Goal: Navigation & Orientation: Find specific page/section

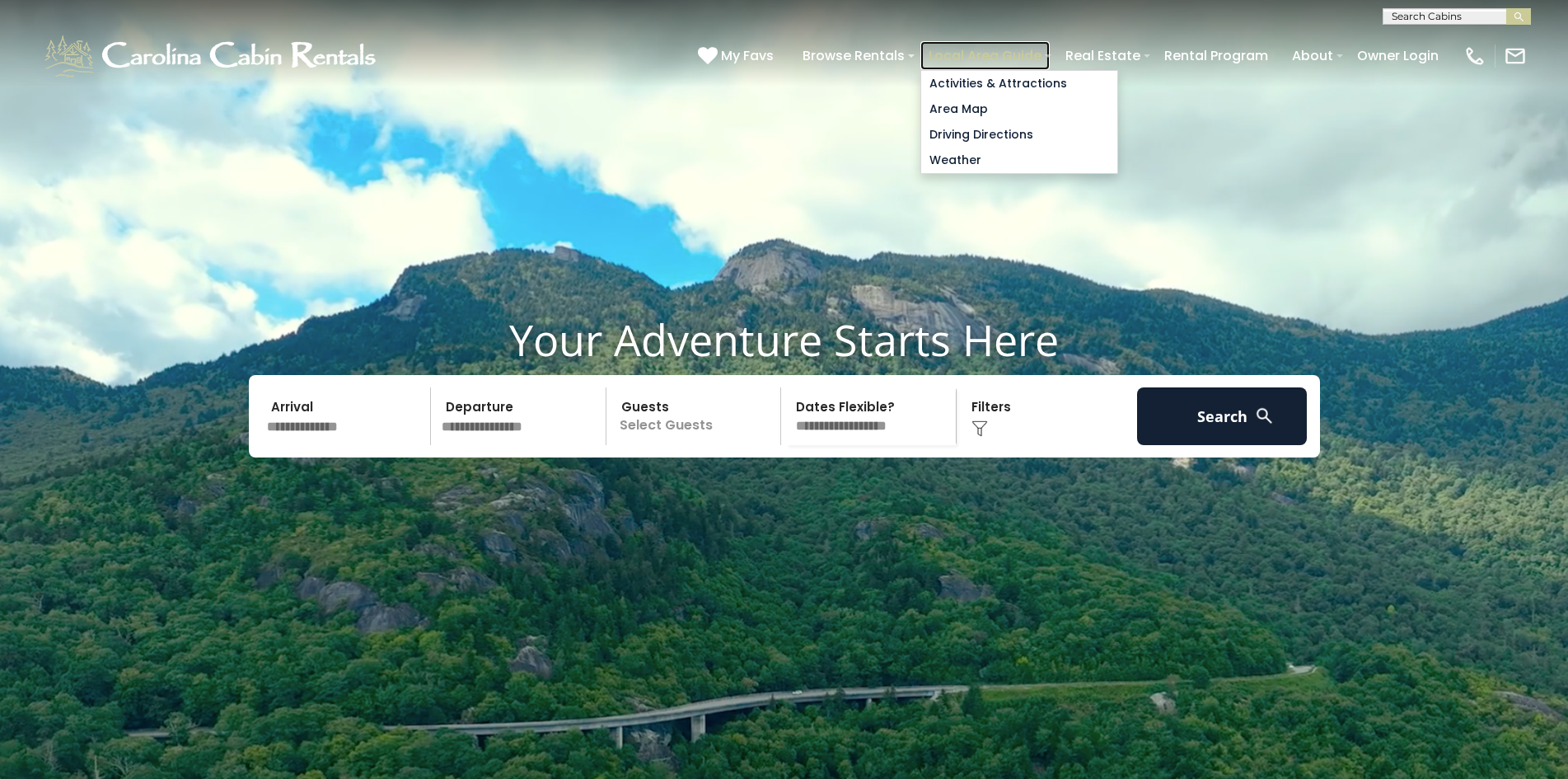
click at [941, 51] on link "Local Area Guide" at bounding box center [985, 56] width 129 height 29
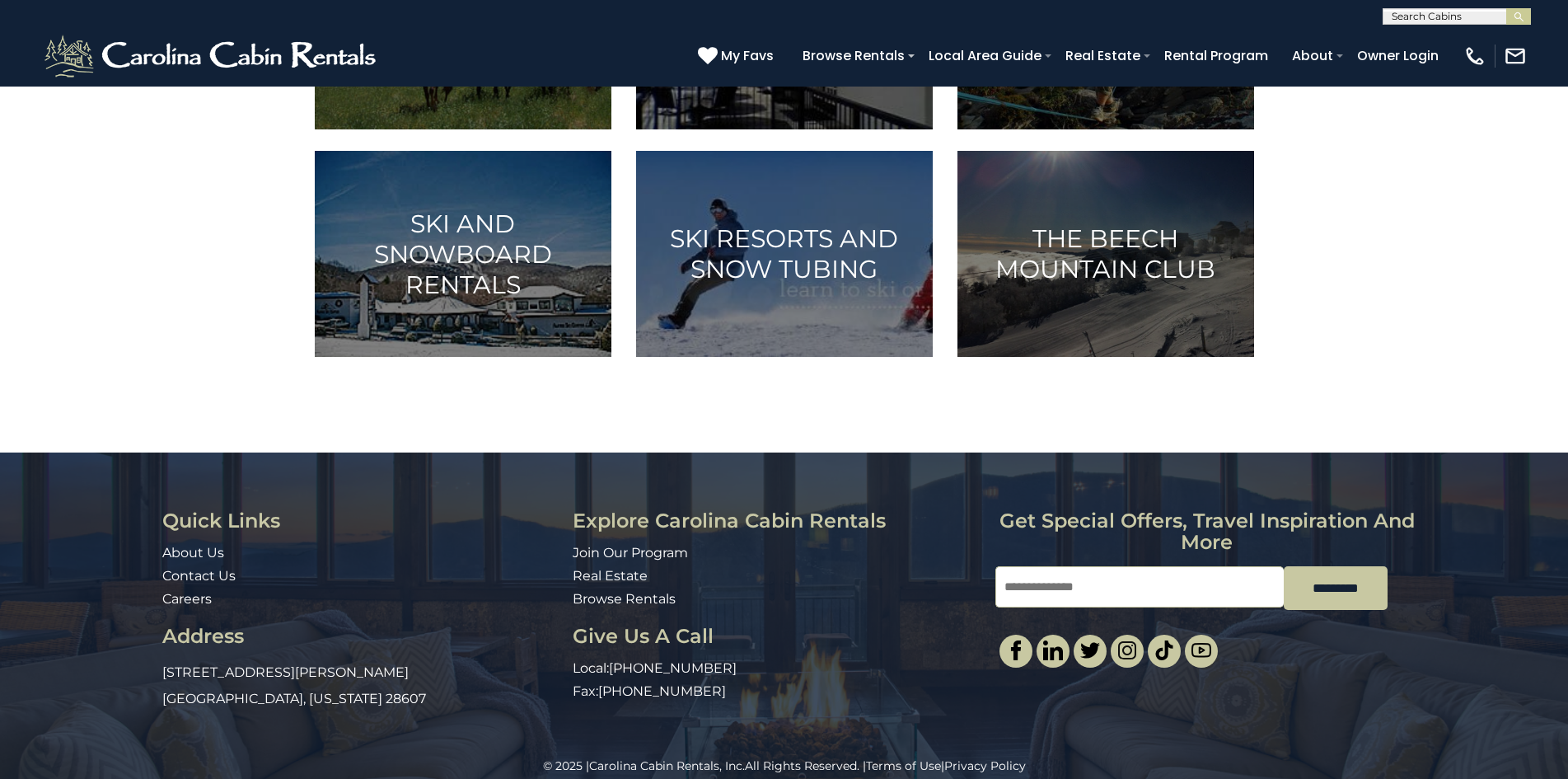
scroll to position [1082, 0]
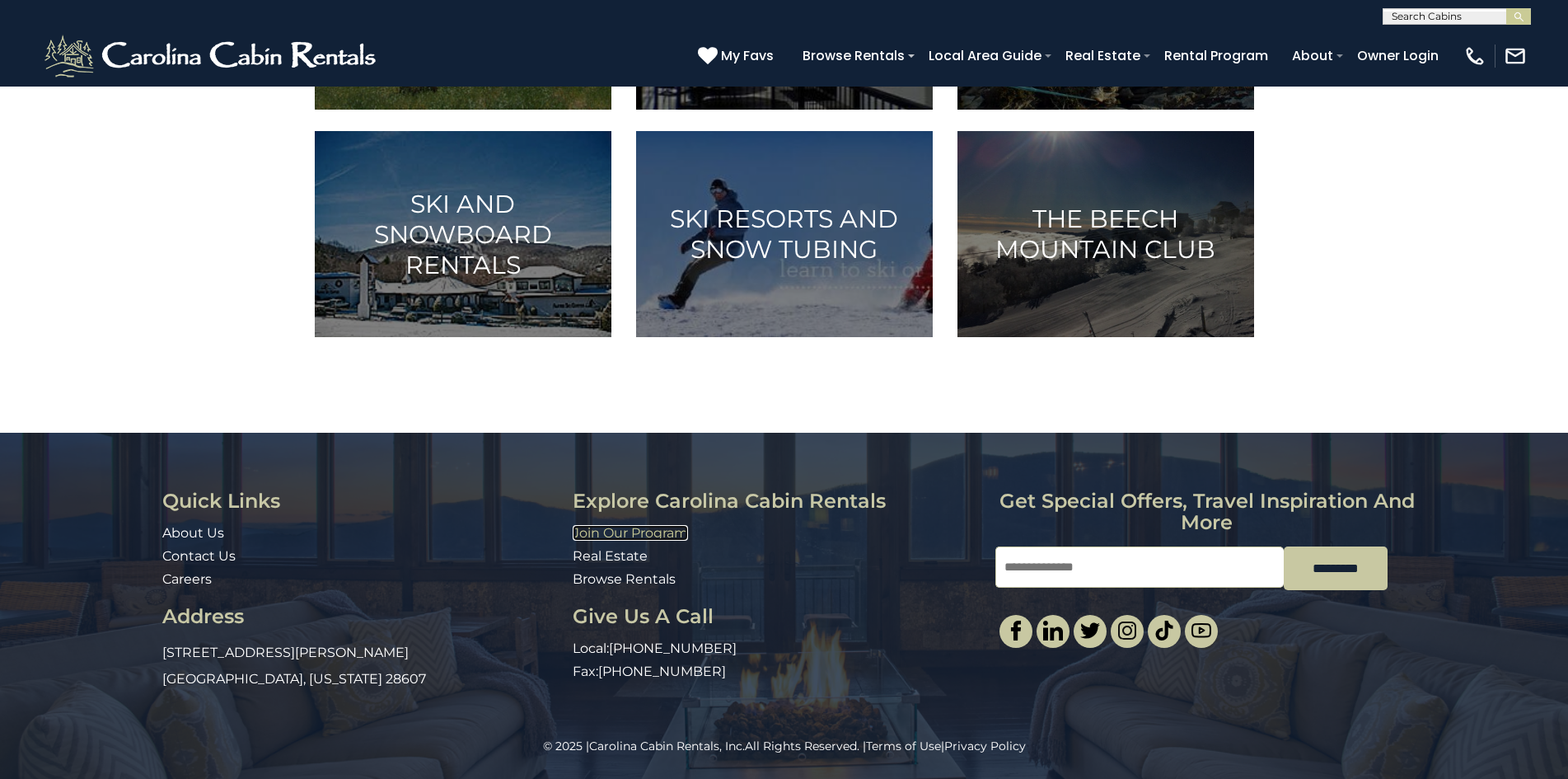
click at [606, 531] on link "Join Our Program" at bounding box center [630, 533] width 116 height 15
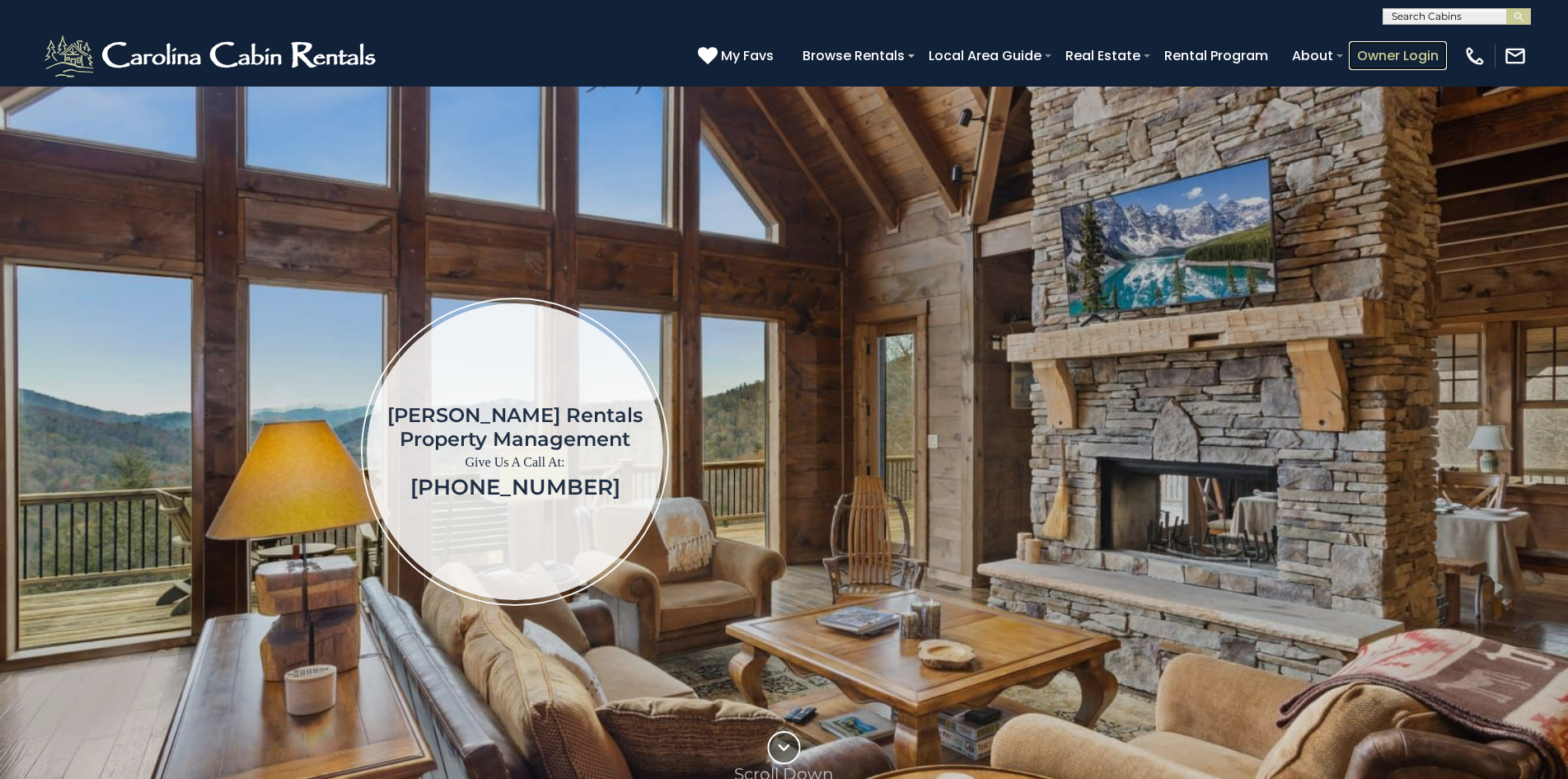
click at [1354, 47] on link "Owner Login" at bounding box center [1397, 56] width 98 height 29
